Goal: Transaction & Acquisition: Book appointment/travel/reservation

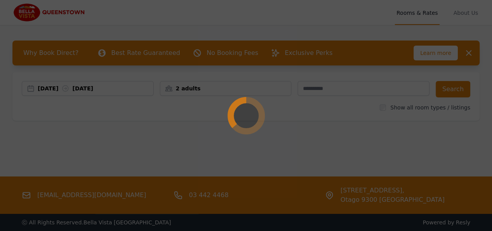
click at [54, 86] on div at bounding box center [246, 115] width 492 height 231
click at [389, 144] on div at bounding box center [246, 115] width 492 height 231
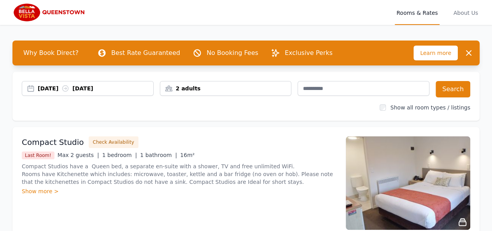
click at [71, 88] on div "[DATE] [DATE]" at bounding box center [96, 88] width 116 height 8
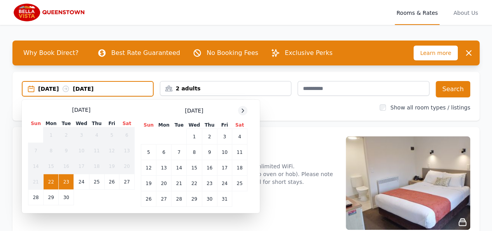
click at [242, 109] on icon at bounding box center [243, 111] width 2 height 4
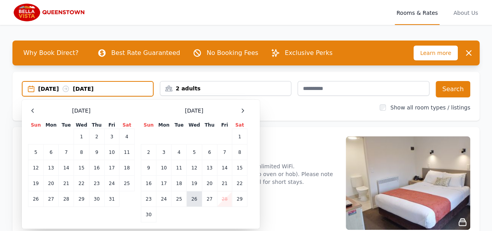
click at [193, 197] on td "26" at bounding box center [194, 199] width 15 height 16
click at [239, 199] on td "29" at bounding box center [239, 199] width 15 height 16
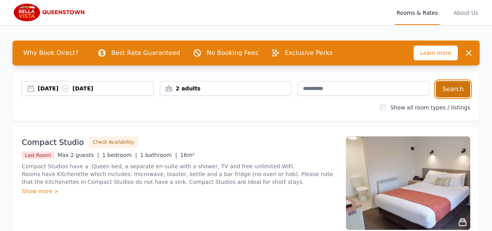
click at [446, 84] on button "Search" at bounding box center [453, 89] width 35 height 16
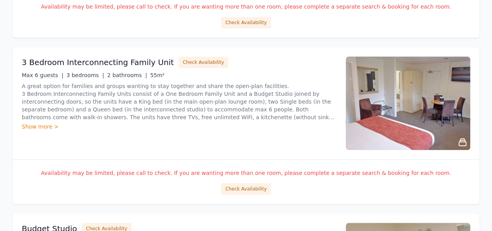
scroll to position [78, 0]
